Goal: Find specific page/section: Find specific page/section

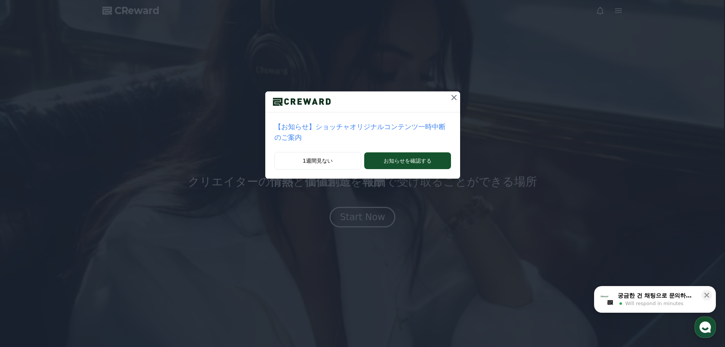
click at [437, 95] on div at bounding box center [362, 101] width 195 height 21
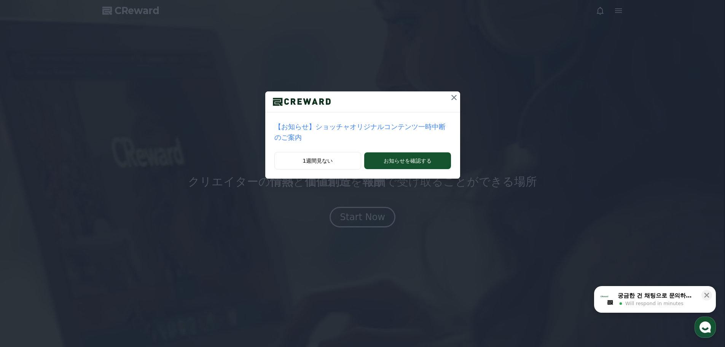
click at [437, 96] on div at bounding box center [362, 101] width 195 height 21
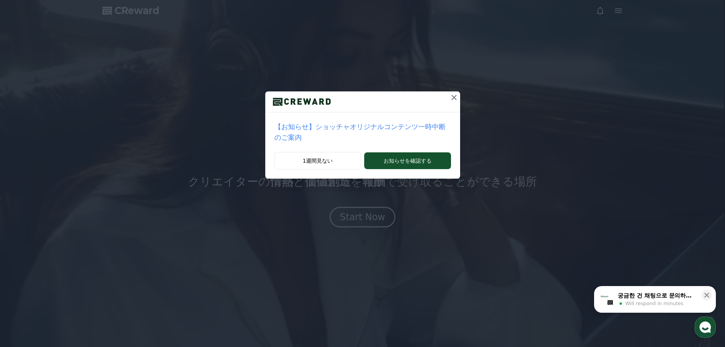
click at [450, 96] on icon at bounding box center [454, 97] width 9 height 9
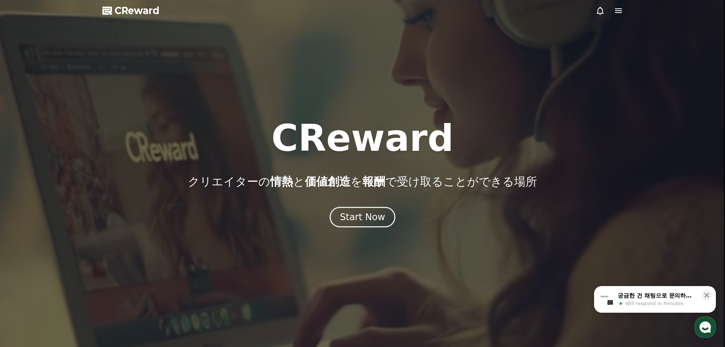
click at [616, 8] on icon at bounding box center [618, 10] width 9 height 9
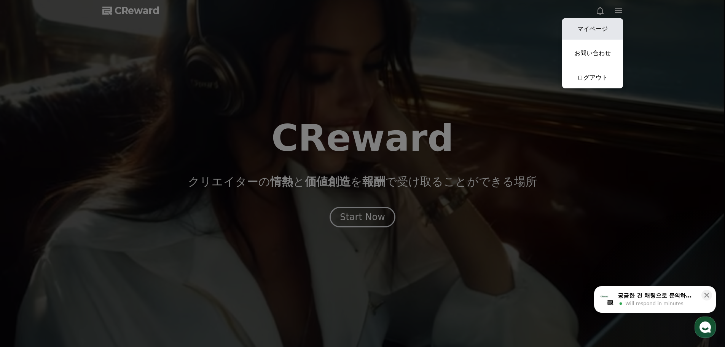
click at [568, 33] on link "マイページ" at bounding box center [592, 28] width 61 height 21
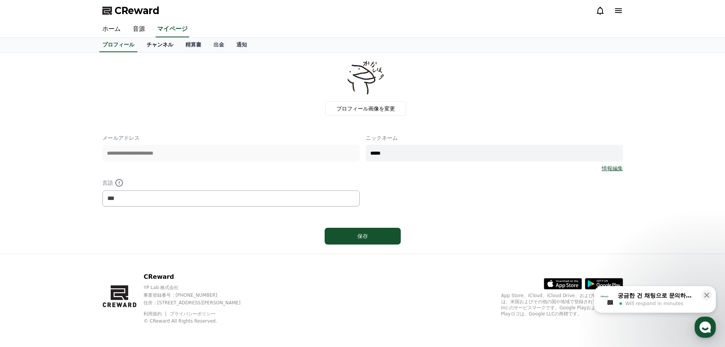
click at [152, 46] on link "チャンネル" at bounding box center [159, 45] width 39 height 14
